Goal: Transaction & Acquisition: Purchase product/service

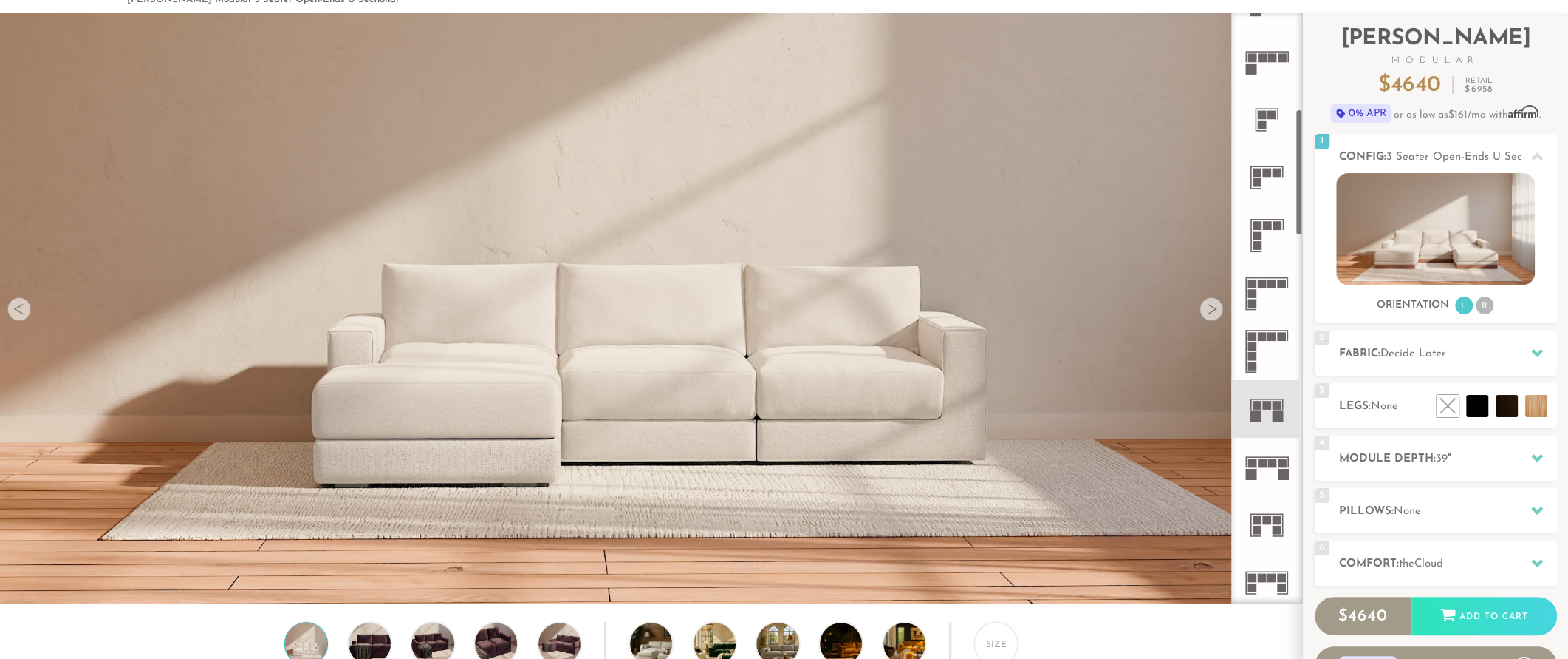
scroll to position [449, 0]
click at [1263, 418] on icon at bounding box center [1267, 404] width 58 height 58
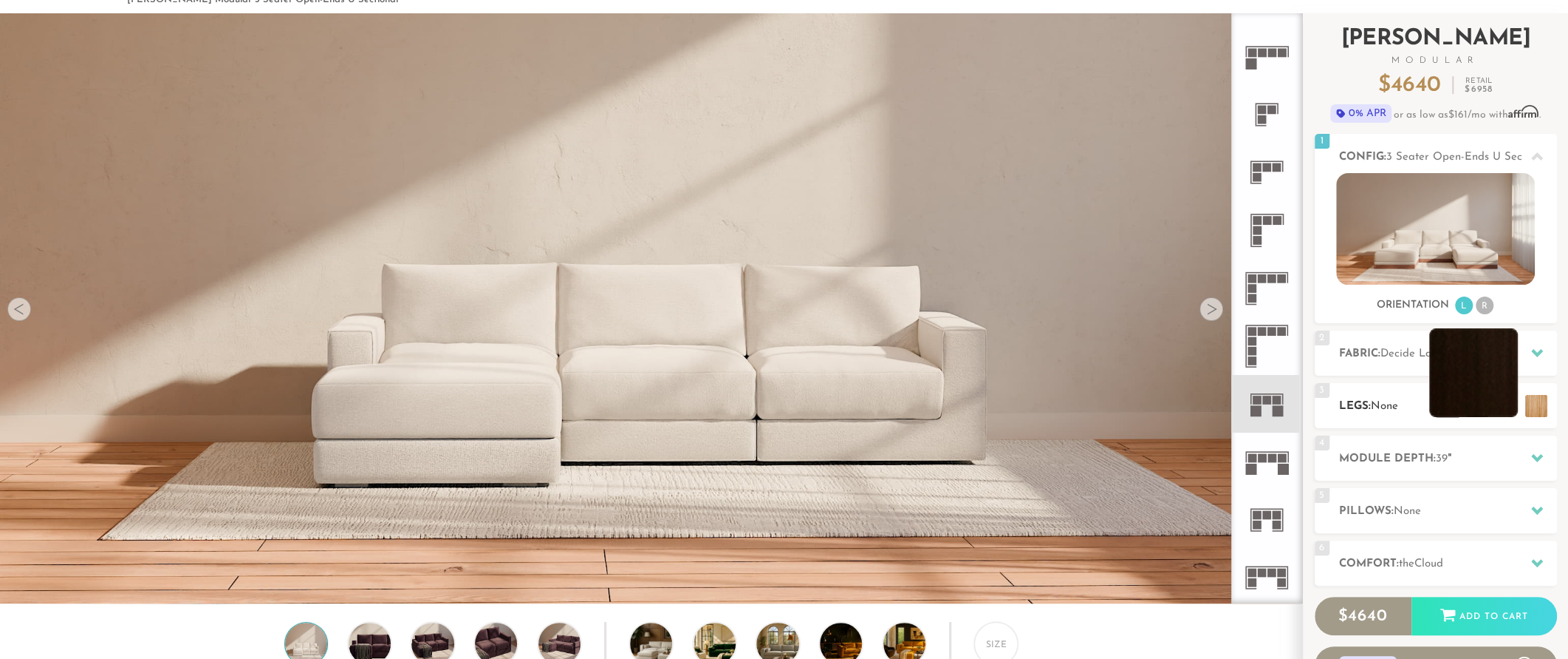
click at [1476, 406] on li at bounding box center [1474, 373] width 88 height 89
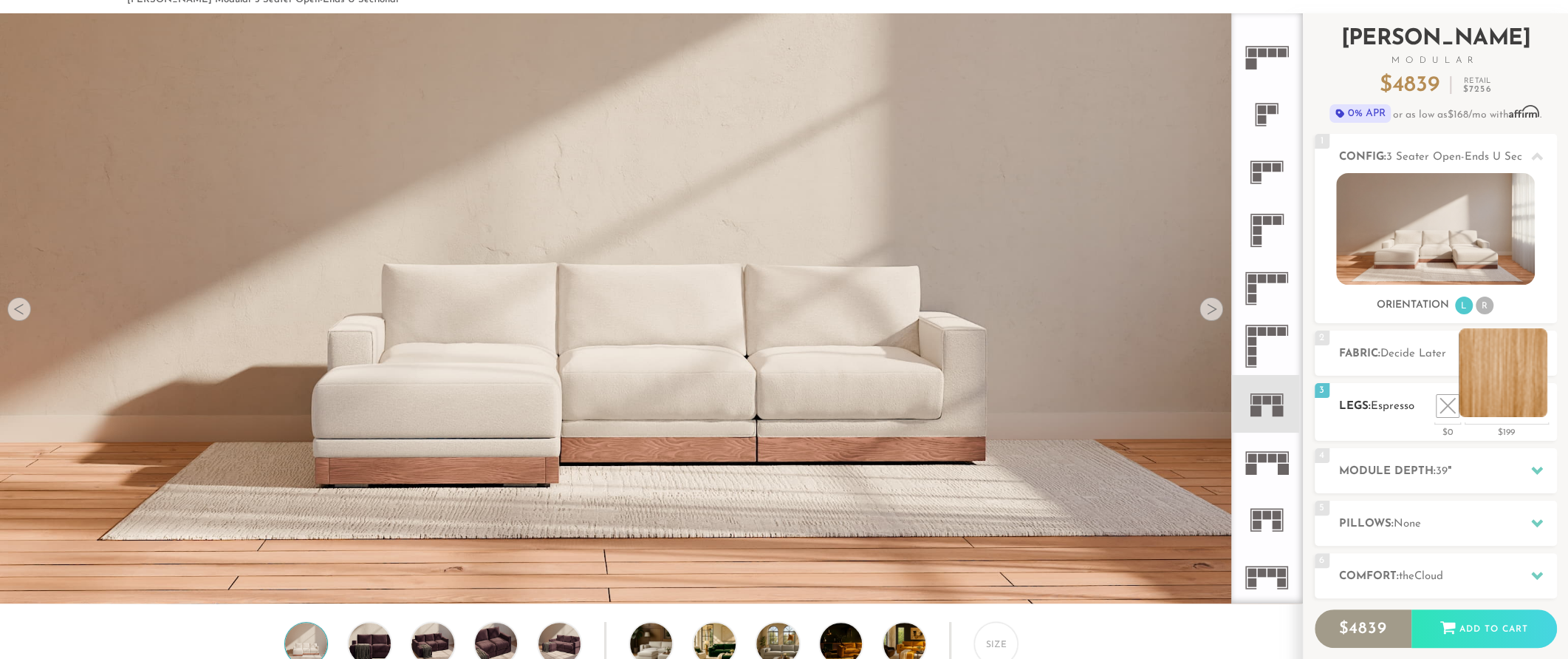
click at [1542, 418] on div "3 Legs: Espresso $0 $199 Nailheads:" at bounding box center [1435, 412] width 242 height 58
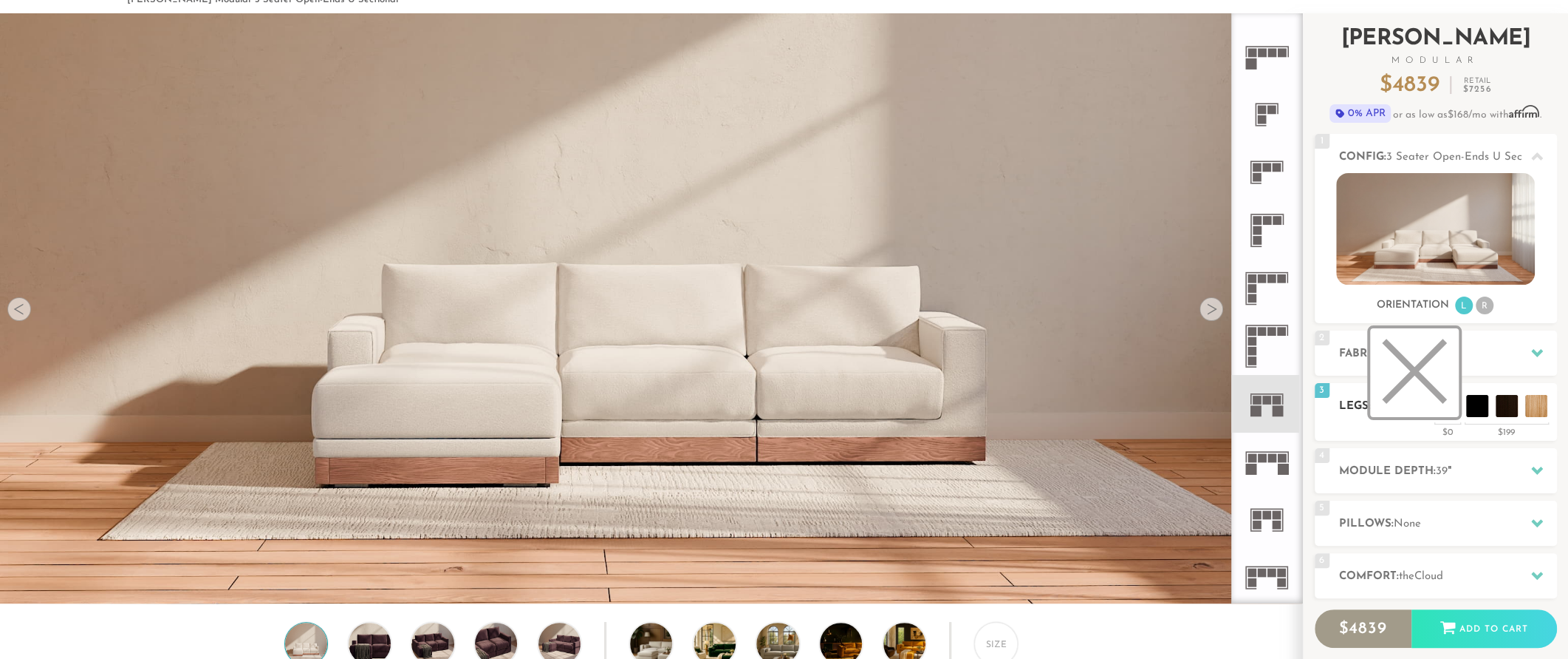
click at [1440, 412] on li at bounding box center [1414, 373] width 88 height 89
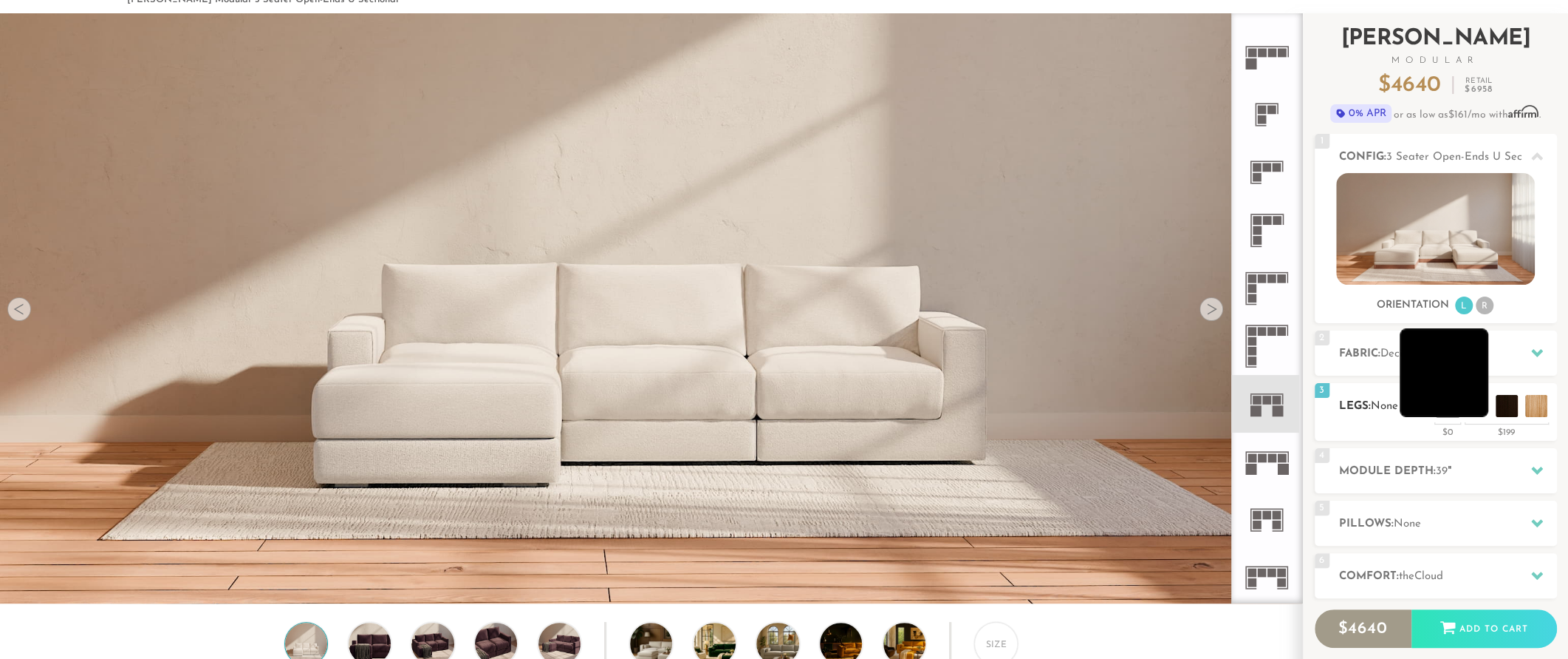
click at [1475, 413] on li at bounding box center [1444, 373] width 88 height 89
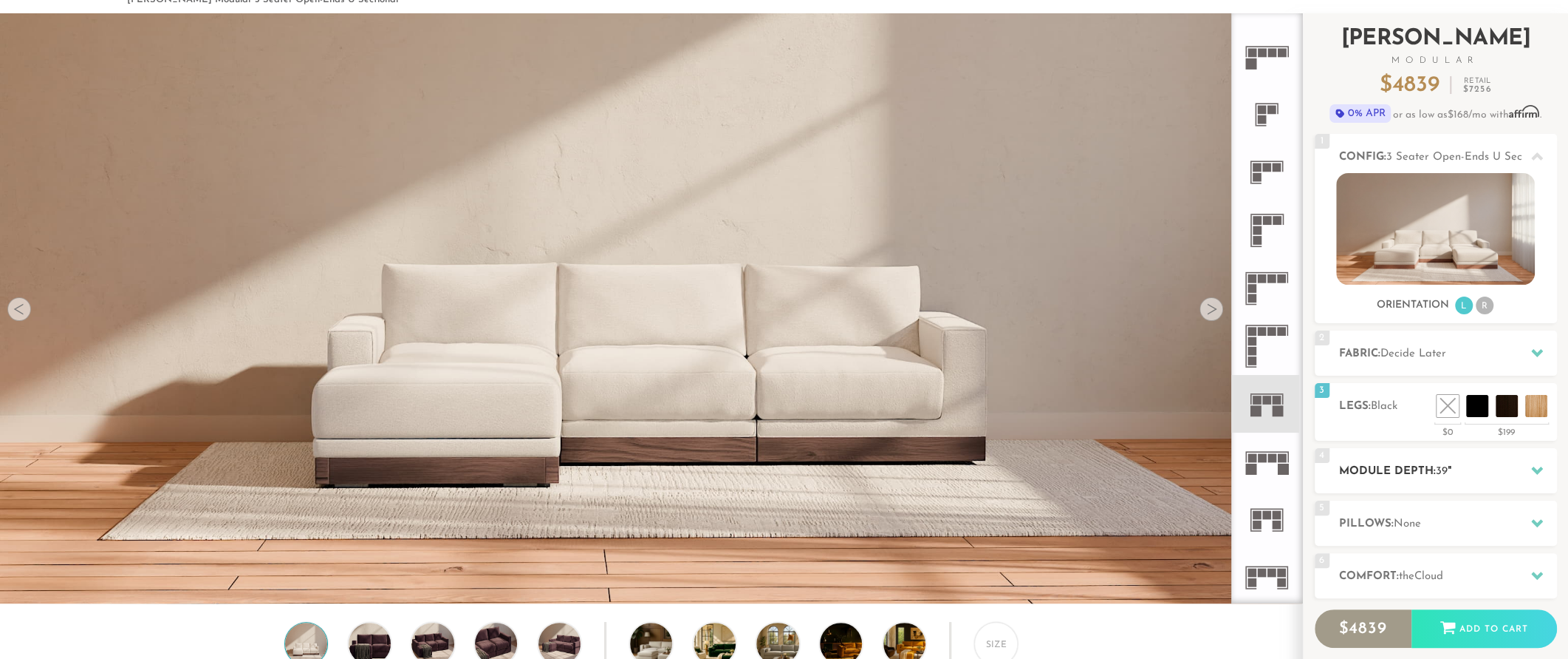
click at [1547, 464] on div at bounding box center [1537, 471] width 31 height 31
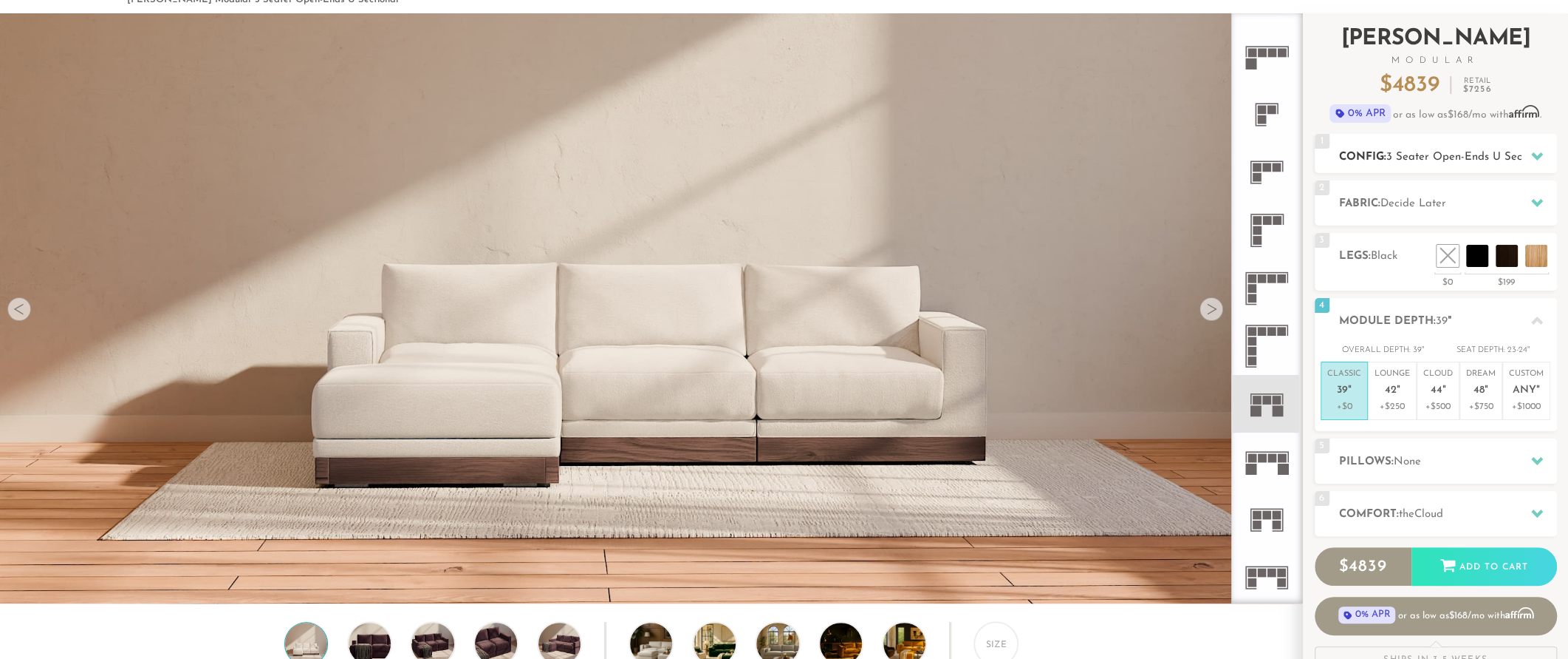
click at [1524, 162] on div at bounding box center [1537, 156] width 31 height 31
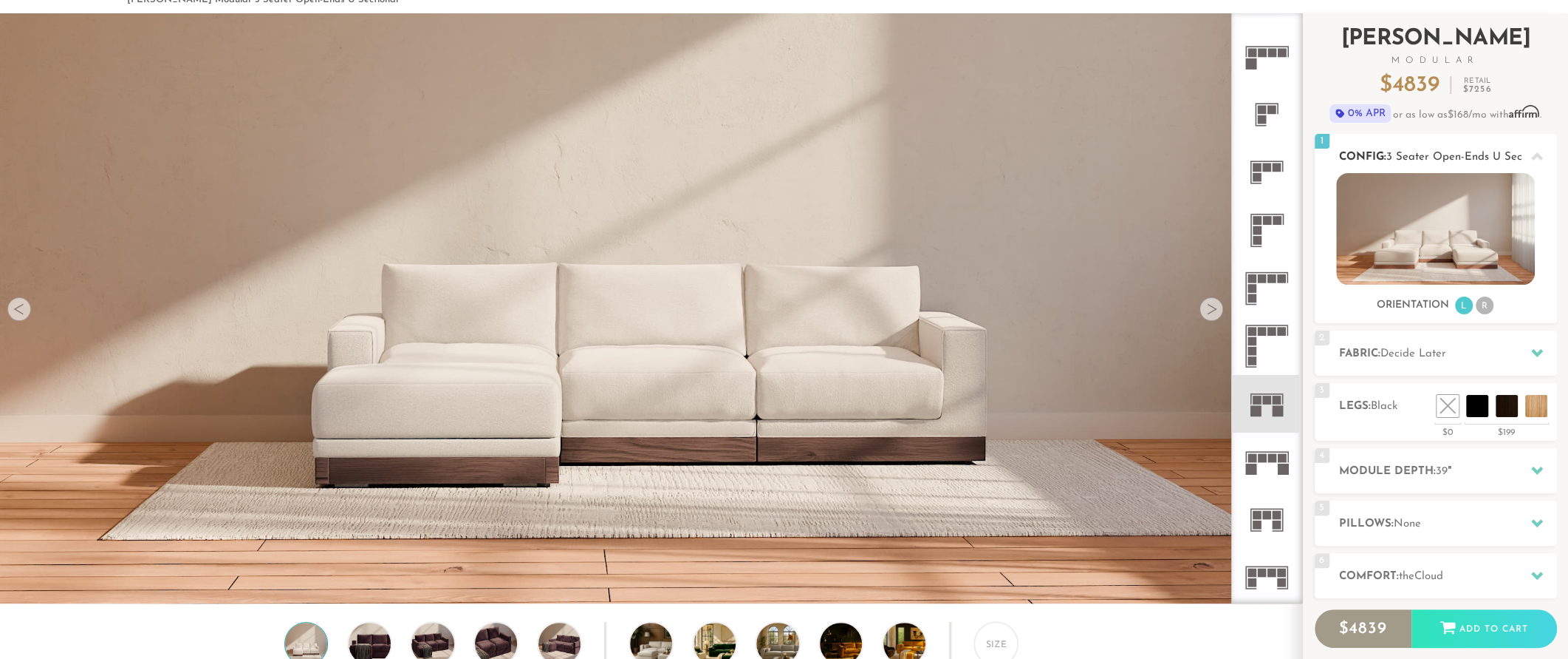
click at [1486, 311] on li "R" at bounding box center [1485, 305] width 18 height 18
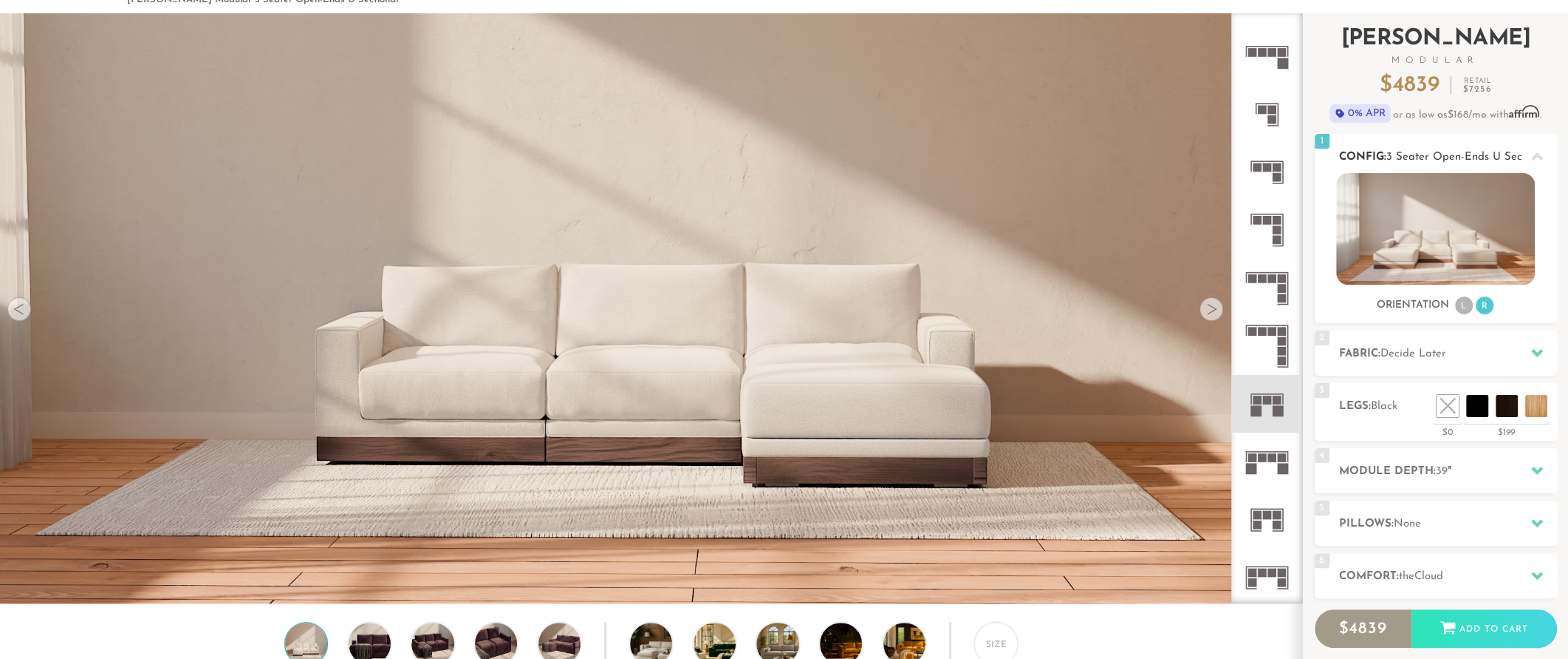
click at [1459, 300] on li "L" at bounding box center [1464, 305] width 18 height 18
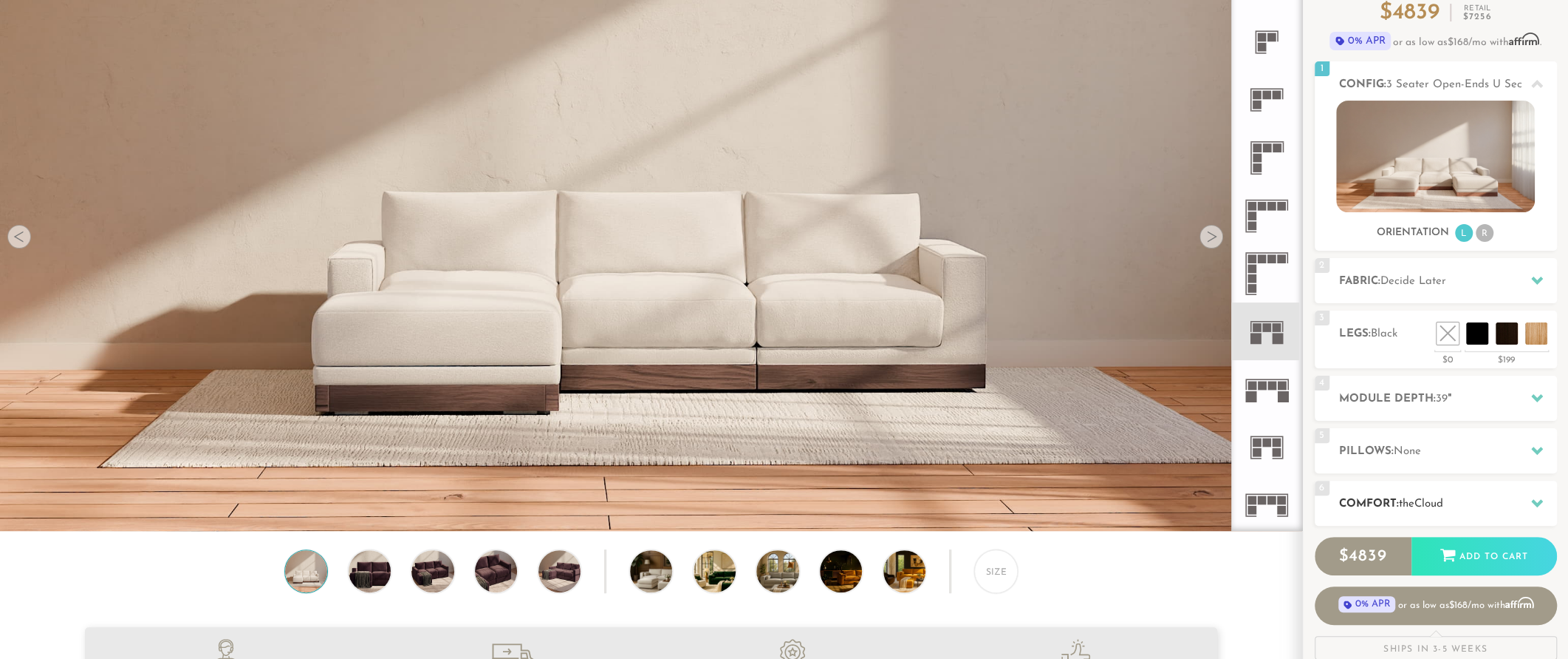
scroll to position [158, 0]
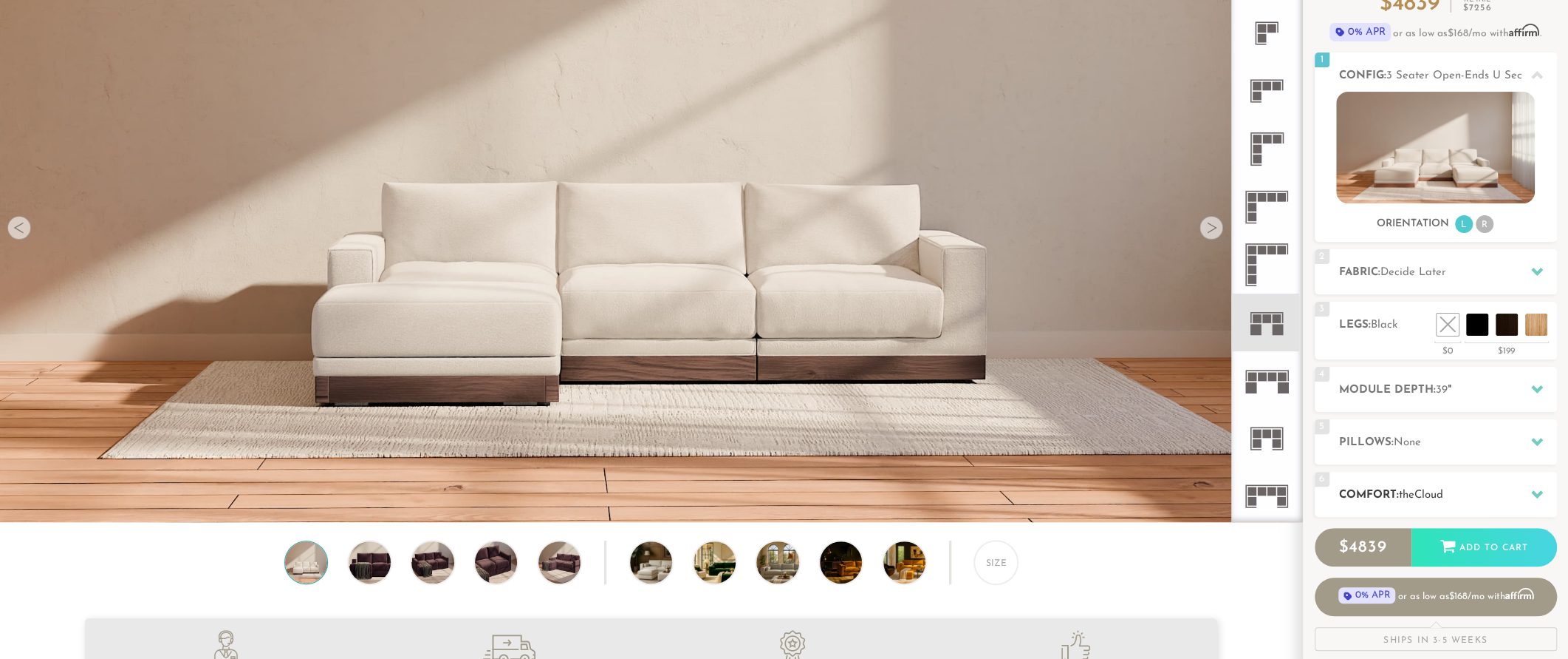
click at [1343, 489] on h2 "Comfort: the Cloud" at bounding box center [1448, 495] width 218 height 17
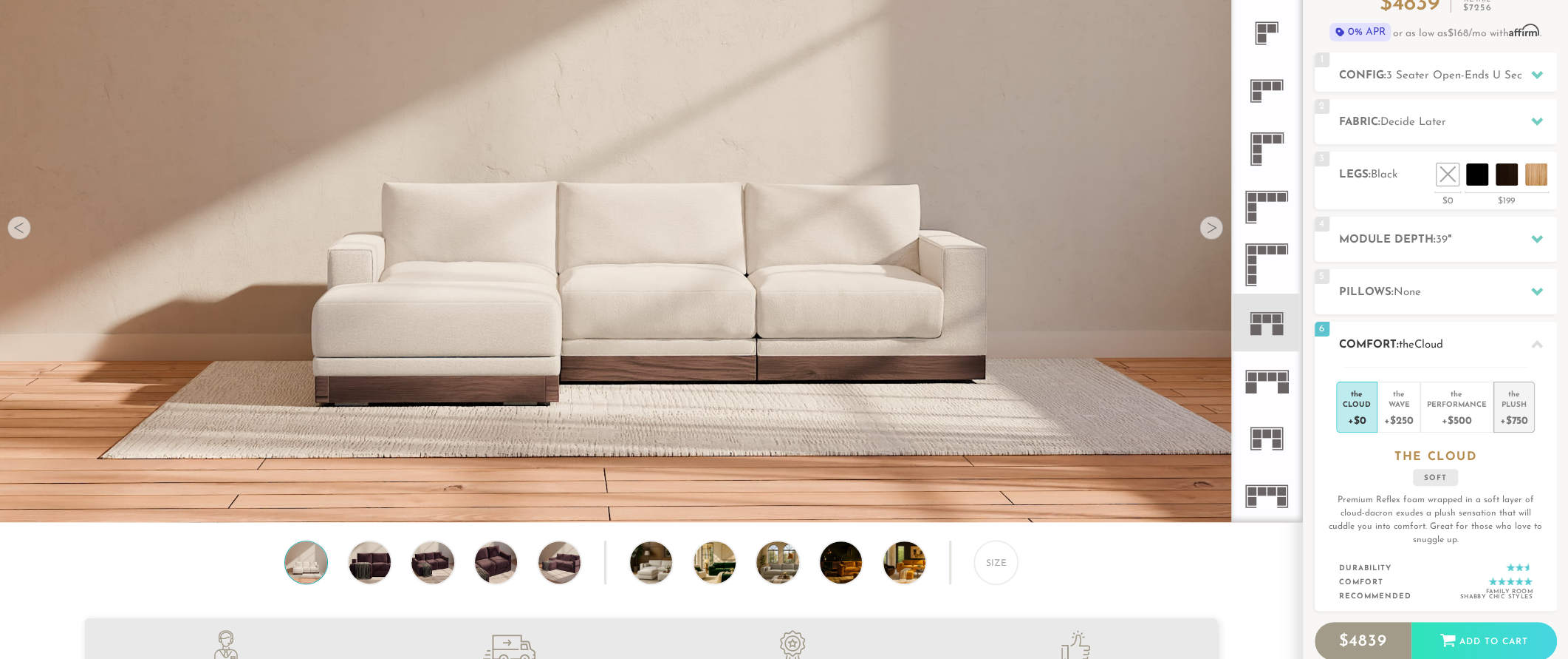
click at [1521, 400] on div "Plush" at bounding box center [1514, 403] width 28 height 10
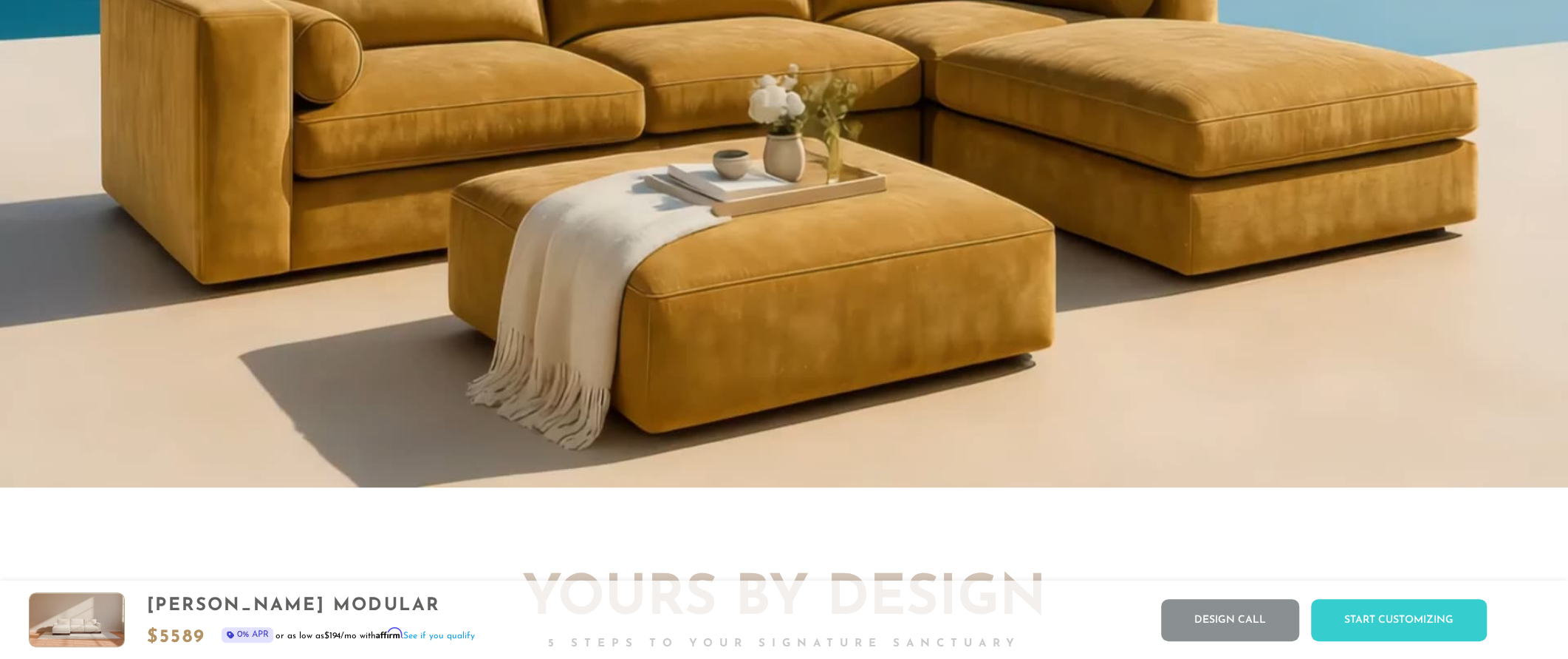
scroll to position [0, 0]
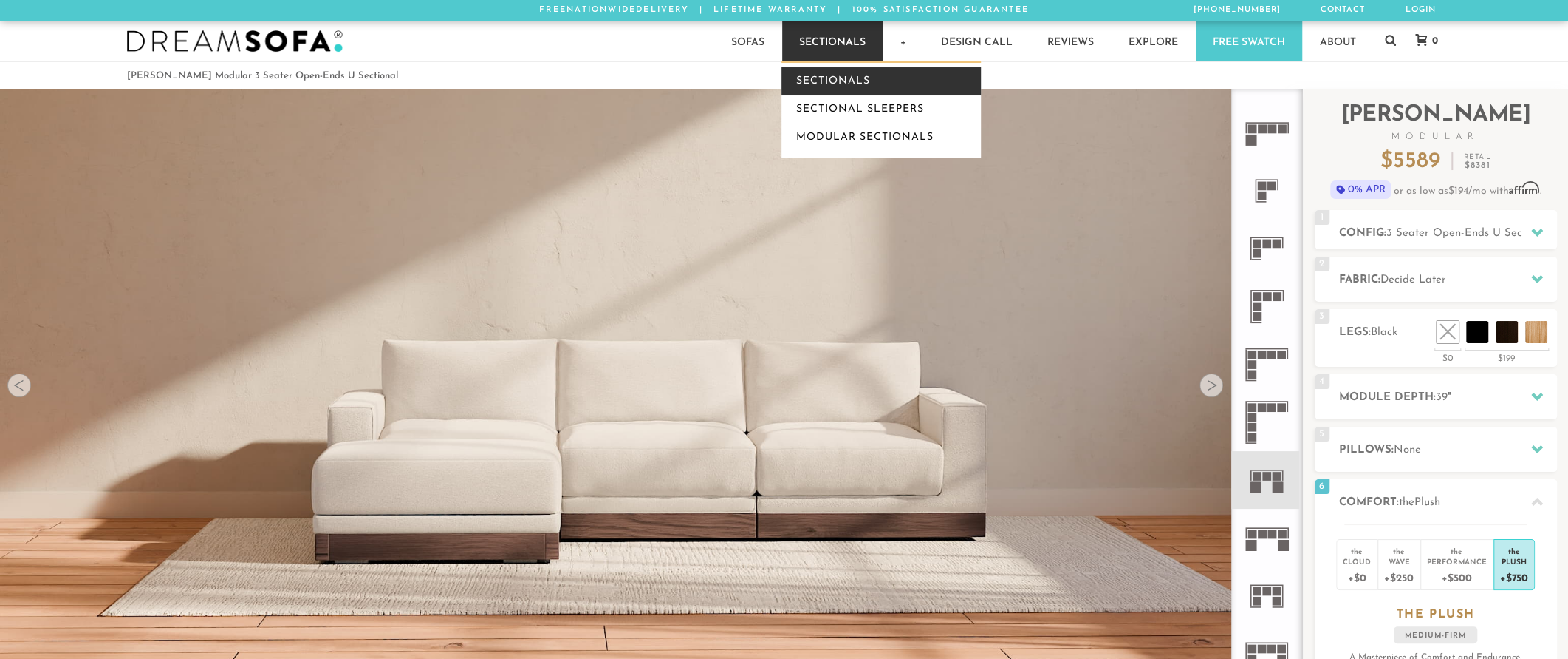
click at [842, 84] on link "Sectionals" at bounding box center [881, 81] width 199 height 28
